Goal: Task Accomplishment & Management: Complete application form

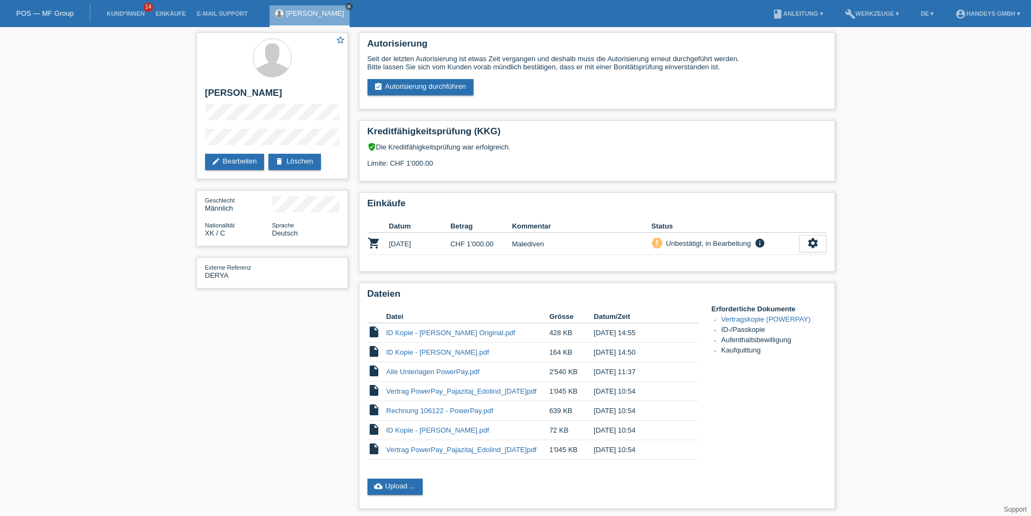
drag, startPoint x: 345, startPoint y: 5, endPoint x: 309, endPoint y: 11, distance: 36.7
click at [346, 6] on icon "close" at bounding box center [348, 6] width 5 height 5
click at [122, 12] on link "Kund*innen" at bounding box center [125, 13] width 49 height 6
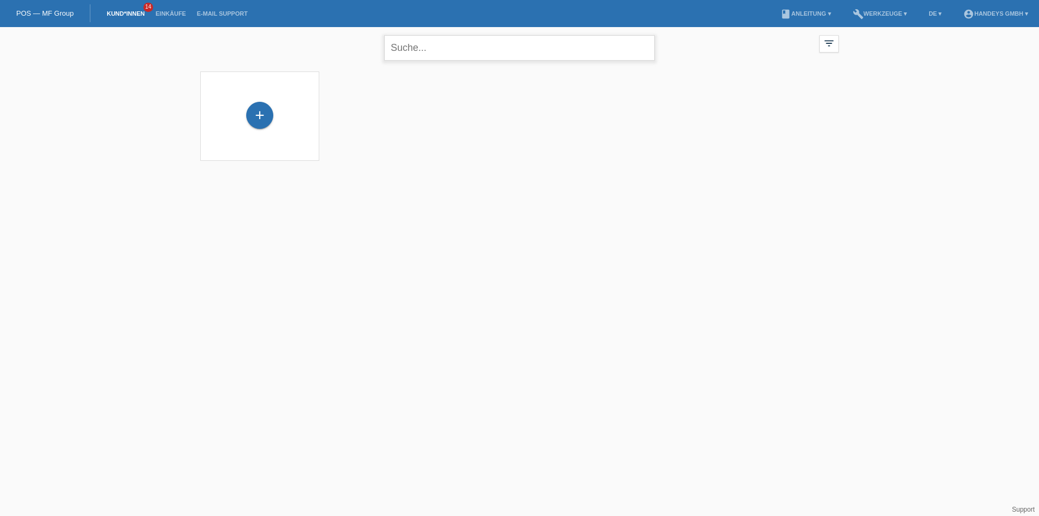
click at [422, 45] on input "text" at bounding box center [519, 47] width 271 height 25
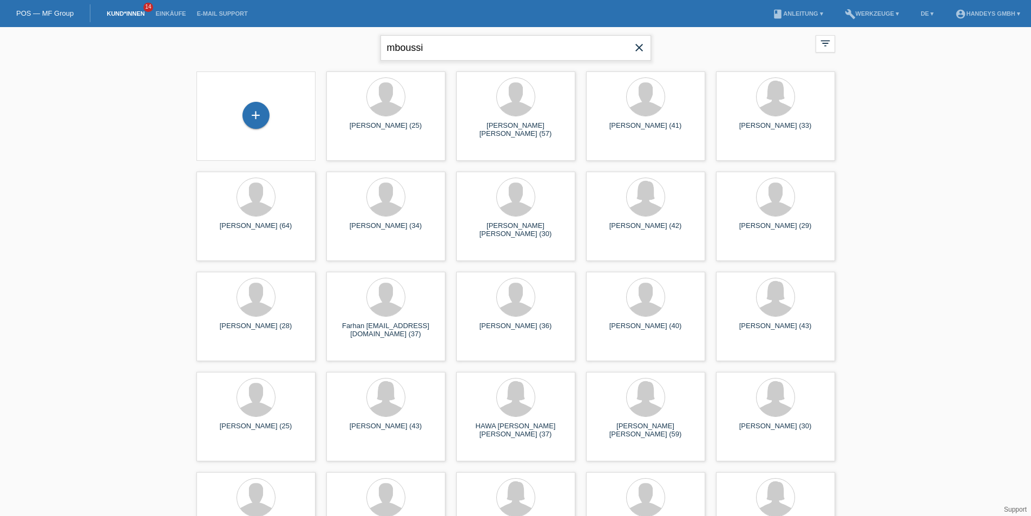
type input "mboussi"
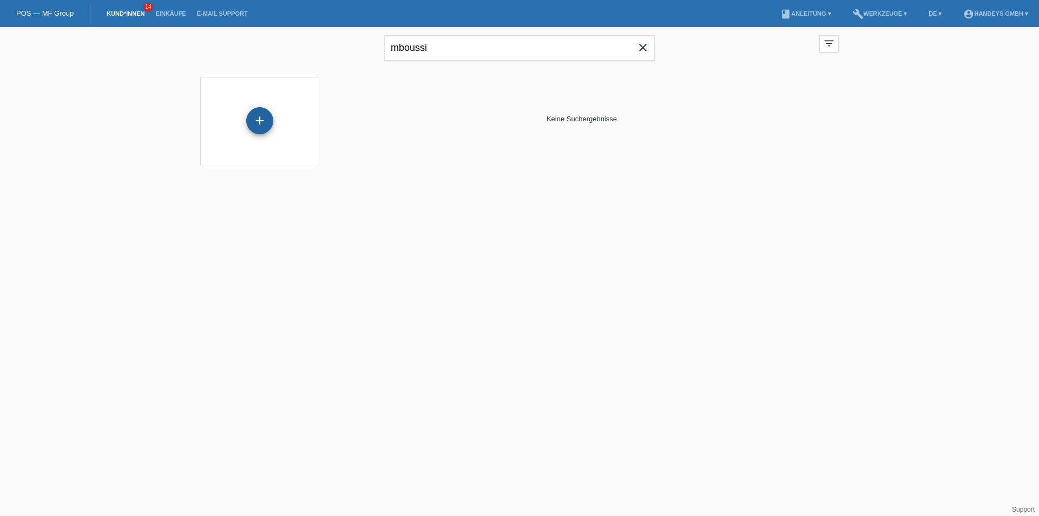
click at [264, 117] on div "+" at bounding box center [259, 120] width 27 height 27
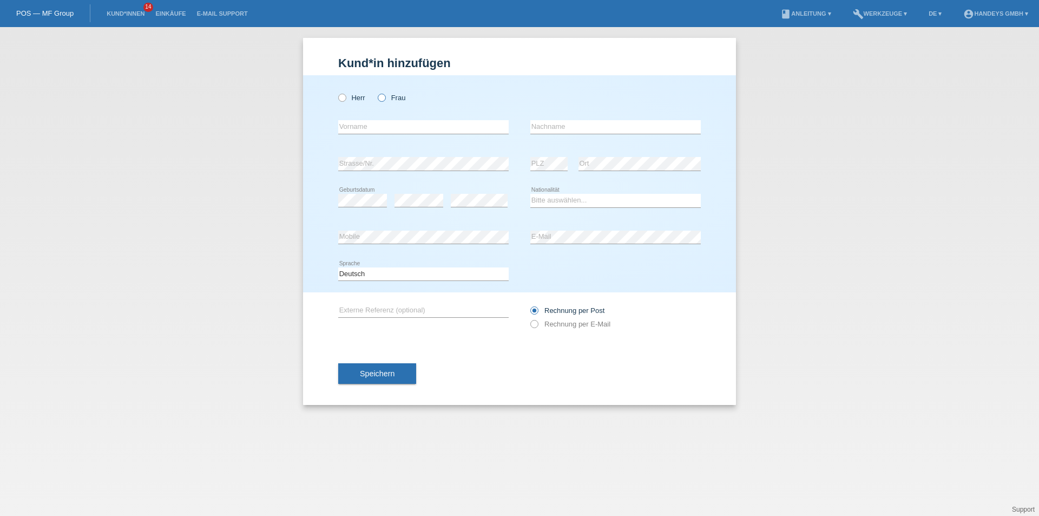
click at [376, 92] on icon at bounding box center [376, 92] width 0 height 0
click at [383, 99] on input "Frau" at bounding box center [381, 97] width 7 height 7
radio input "true"
click at [373, 121] on input "text" at bounding box center [423, 127] width 171 height 14
type input "[PERSON_NAME]"
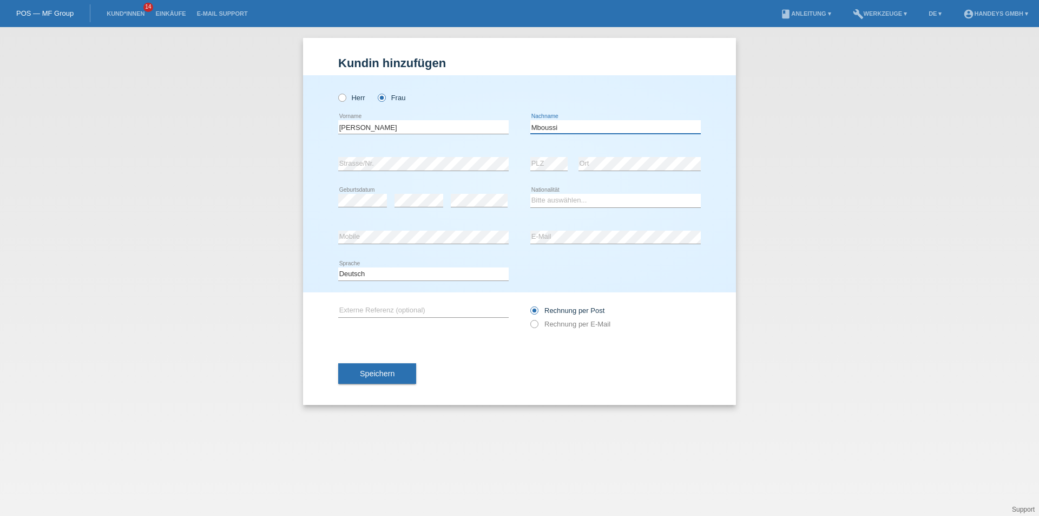
type input "Mboussi"
click at [554, 196] on select "Bitte auswählen... Schweiz Deutschland Liechtenstein Österreich ------------ Af…" at bounding box center [615, 200] width 171 height 13
select select "CH"
click at [530, 194] on select "Bitte auswählen... Schweiz Deutschland Liechtenstein Österreich ------------ Af…" at bounding box center [615, 200] width 171 height 13
click at [392, 309] on input "text" at bounding box center [423, 311] width 171 height 14
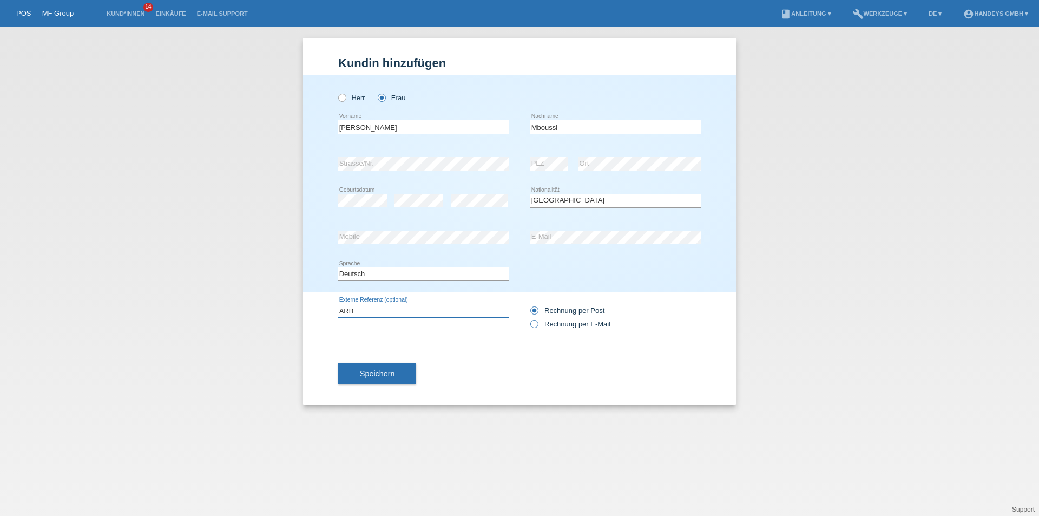
type input "ARB"
click at [529, 318] on icon at bounding box center [529, 318] width 0 height 0
click at [536, 324] on input "Rechnung per E-Mail" at bounding box center [533, 327] width 7 height 14
radio input "true"
click at [367, 372] on span "Speichern" at bounding box center [377, 373] width 35 height 9
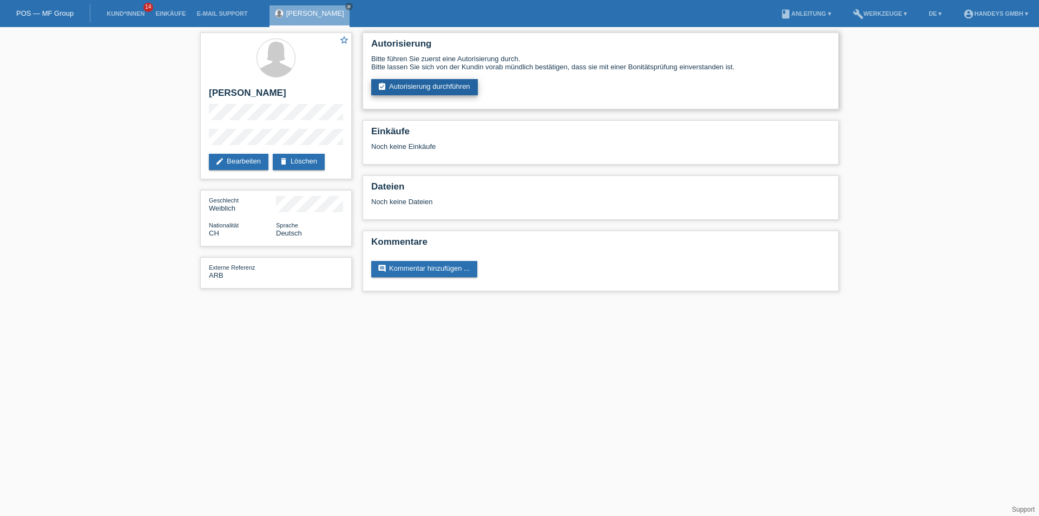
click at [429, 86] on link "assignment_turned_in Autorisierung durchführen" at bounding box center [424, 87] width 107 height 16
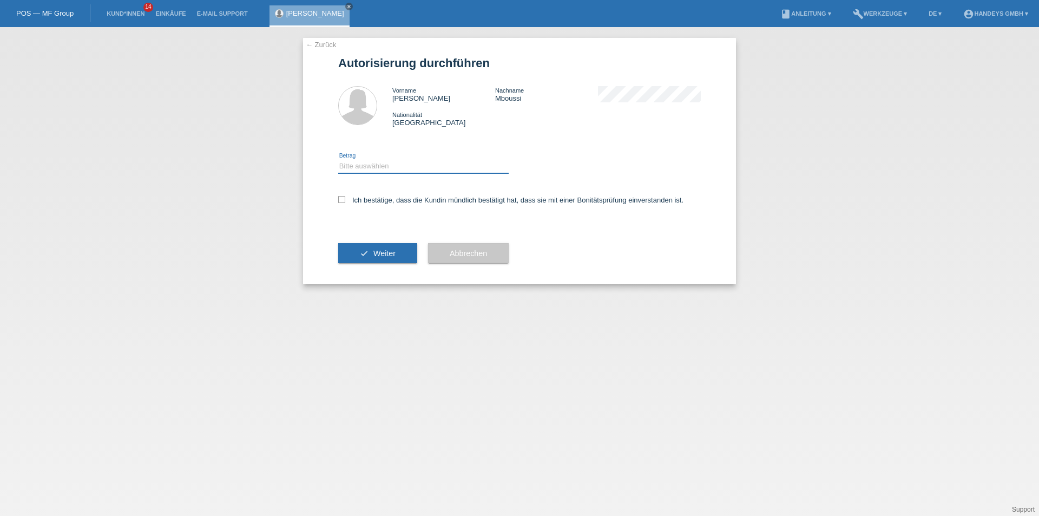
click at [382, 165] on select "Bitte auswählen CHF 1.00 - CHF 499.00 CHF 500.00 - CHF 1'999.00 CHF 2'000.00 - …" at bounding box center [423, 166] width 171 height 13
select select "3"
click at [338, 160] on select "Bitte auswählen CHF 1.00 - CHF 499.00 CHF 500.00 - CHF 1'999.00 CHF 2'000.00 - …" at bounding box center [423, 166] width 171 height 13
drag, startPoint x: 346, startPoint y: 203, endPoint x: 345, endPoint y: 211, distance: 8.1
click at [346, 203] on label "Ich bestätige, dass die Kundin mündlich bestätigt hat, dass sie mit einer Bonit…" at bounding box center [510, 200] width 345 height 8
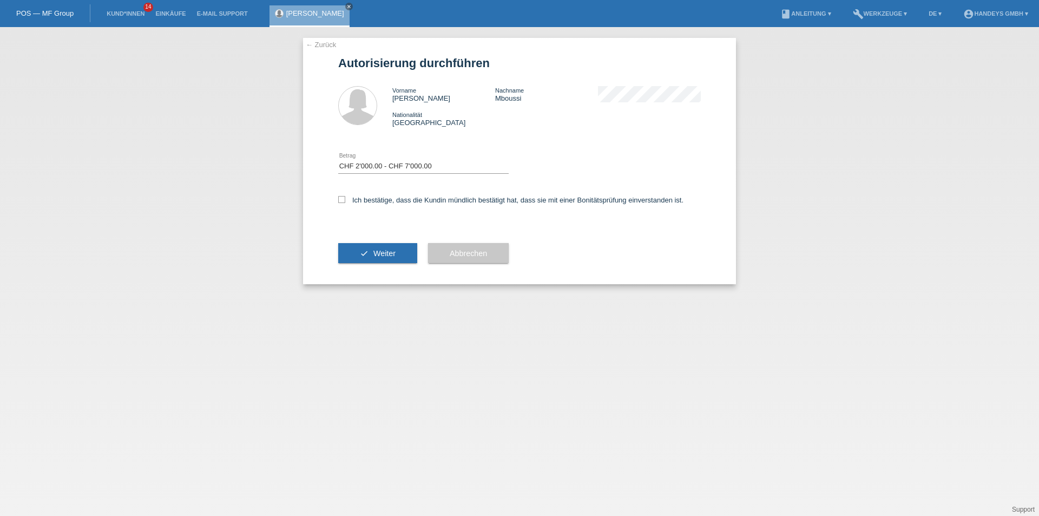
click at [345, 203] on input "Ich bestätige, dass die Kundin mündlich bestätigt hat, dass sie mit einer Bonit…" at bounding box center [341, 199] width 7 height 7
checkbox input "true"
click at [357, 252] on button "check Weiter" at bounding box center [377, 253] width 79 height 21
